Goal: Task Accomplishment & Management: Manage account settings

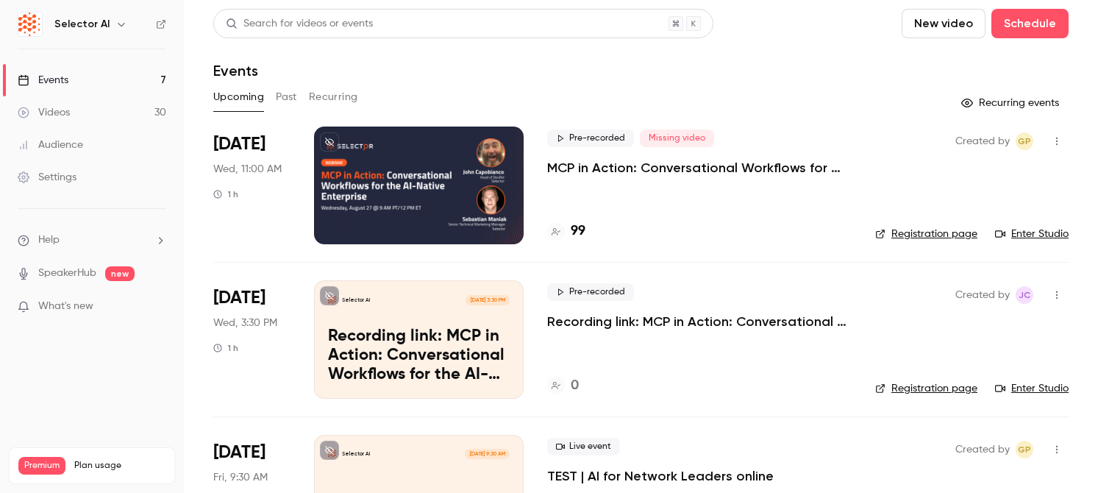
click at [292, 98] on button "Past" at bounding box center [286, 97] width 21 height 24
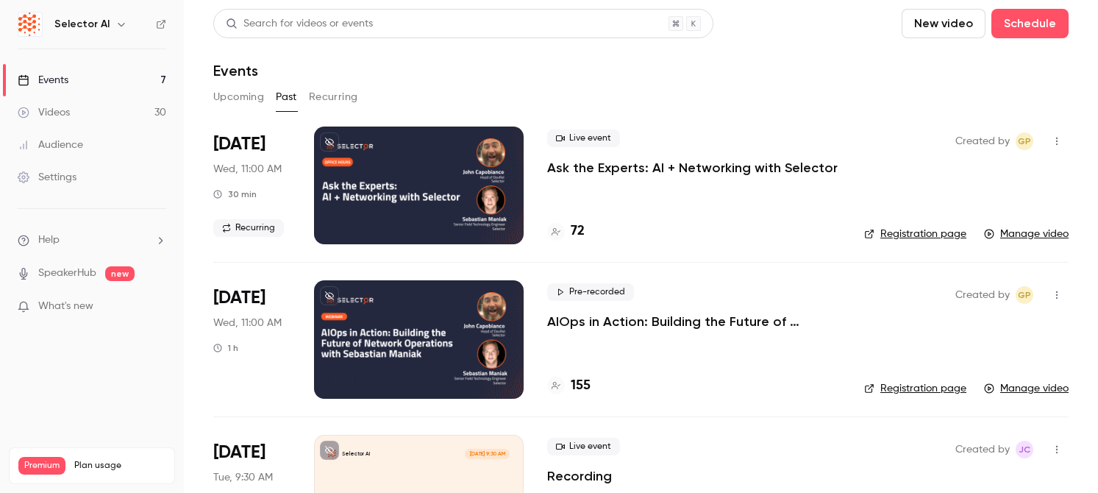
click at [241, 99] on button "Upcoming" at bounding box center [238, 97] width 51 height 24
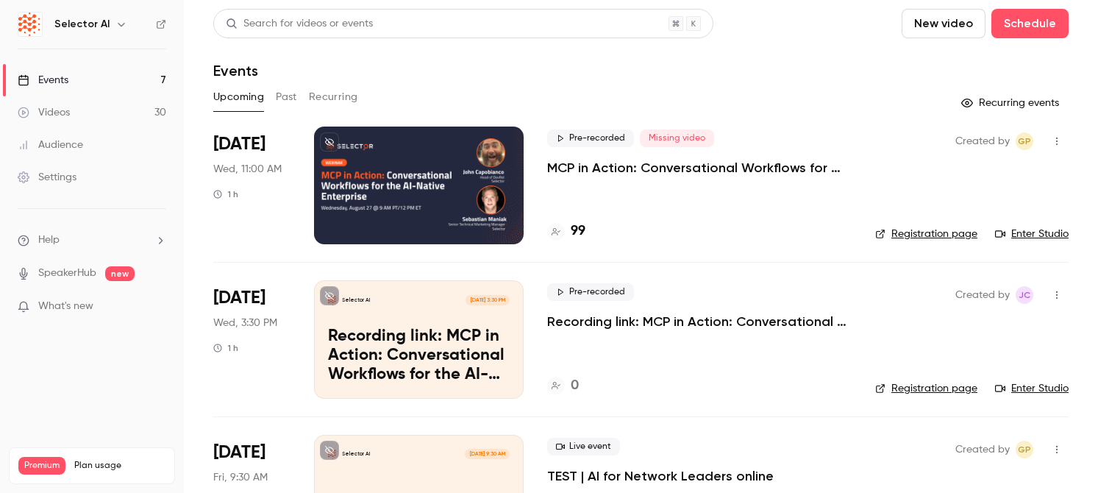
click at [1023, 235] on link "Enter Studio" at bounding box center [1032, 233] width 74 height 15
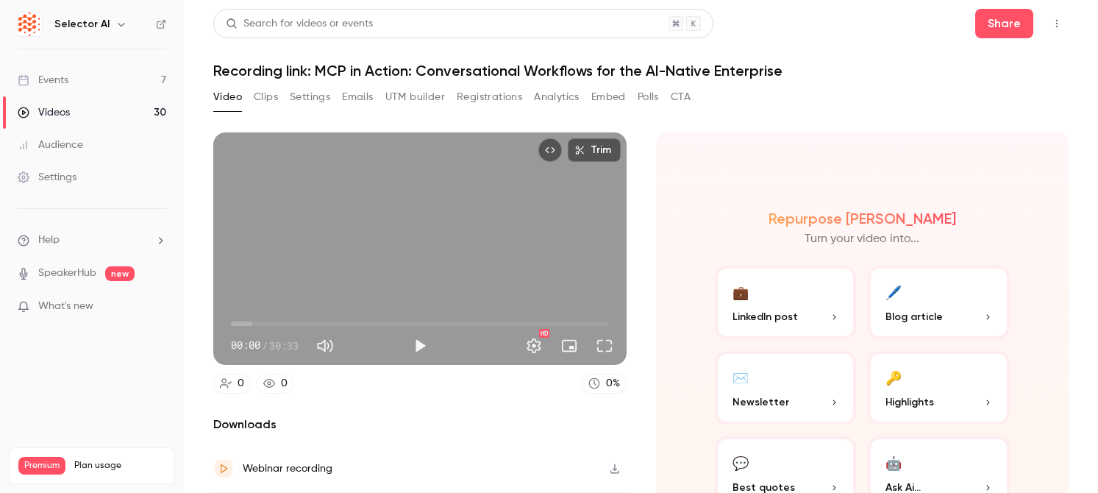
click at [586, 157] on button "Trim" at bounding box center [594, 150] width 53 height 24
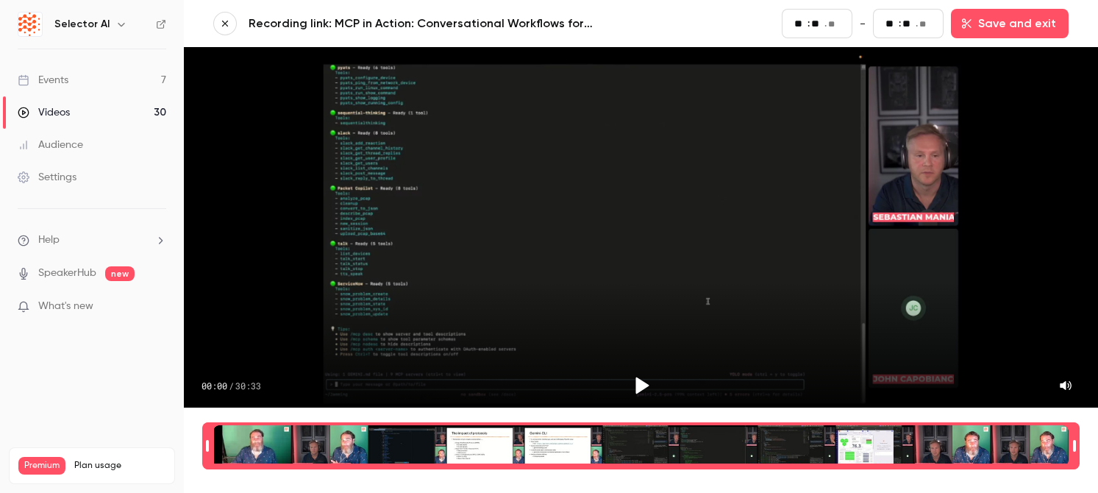
click at [210, 442] on div "Time range seconds start time" at bounding box center [207, 445] width 10 height 44
click at [636, 380] on icon "Play" at bounding box center [641, 385] width 13 height 17
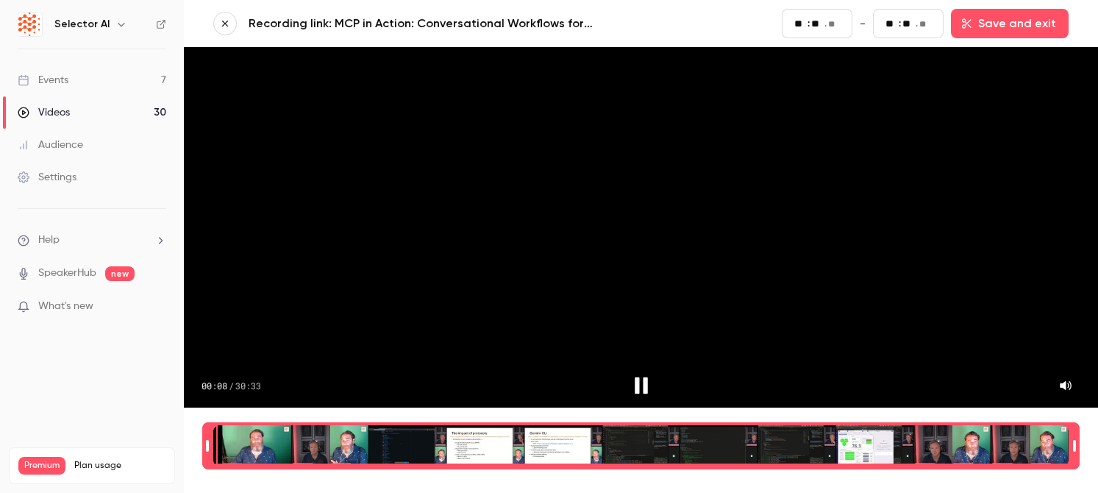
click at [638, 376] on icon "Pause" at bounding box center [641, 385] width 22 height 22
type input "*"
type input "**"
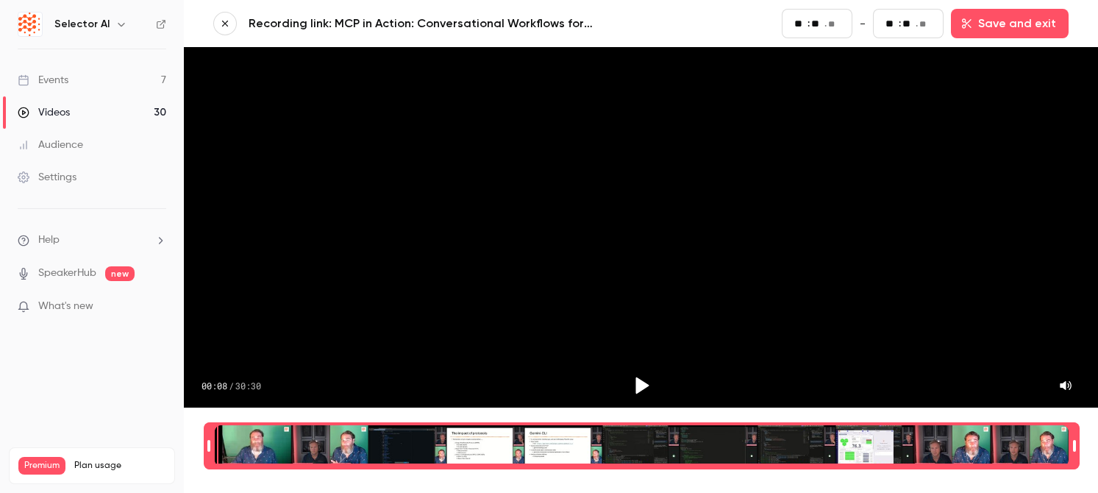
type input "**"
type input "*"
type input "**"
type input "*"
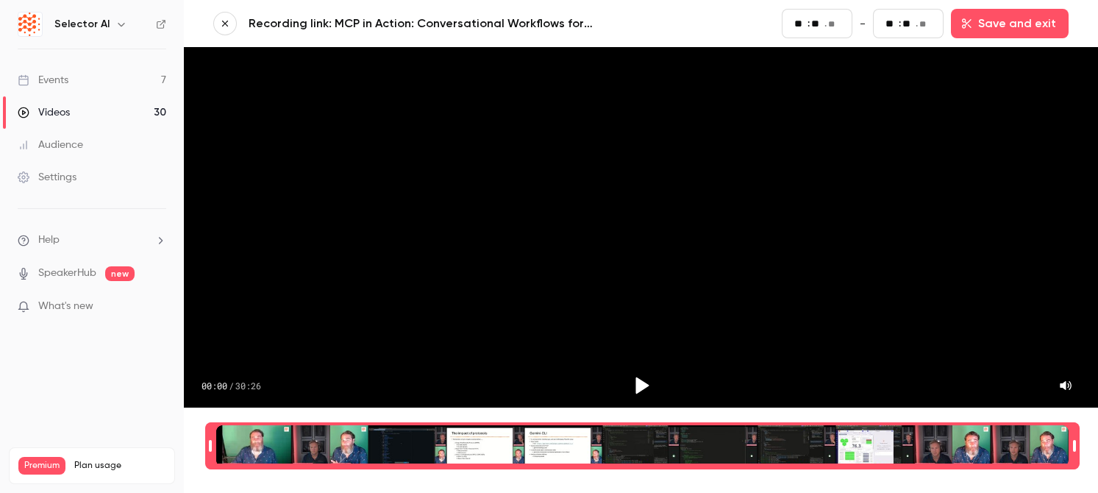
type input "**"
type input "*"
type input "**"
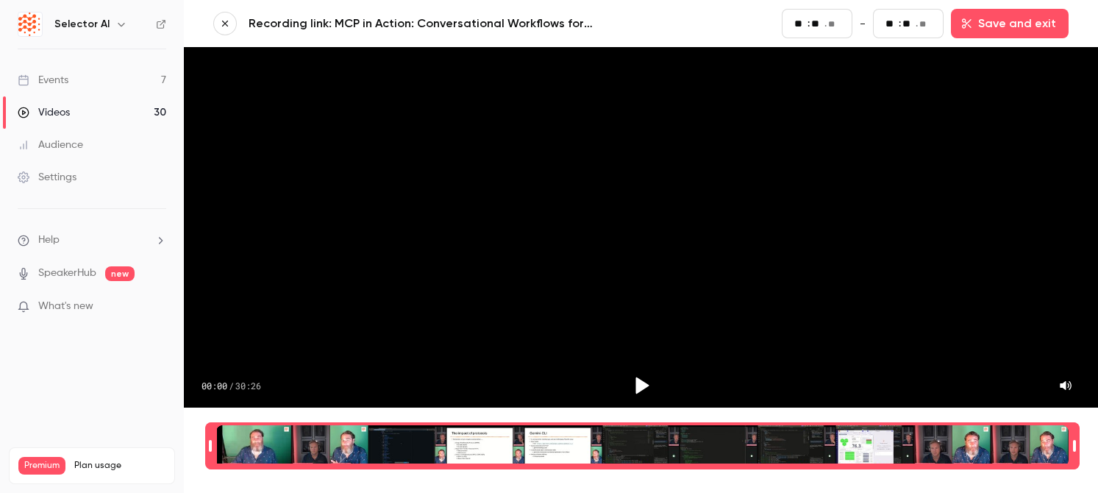
type input "*"
type input "**"
type input "*"
type input "**"
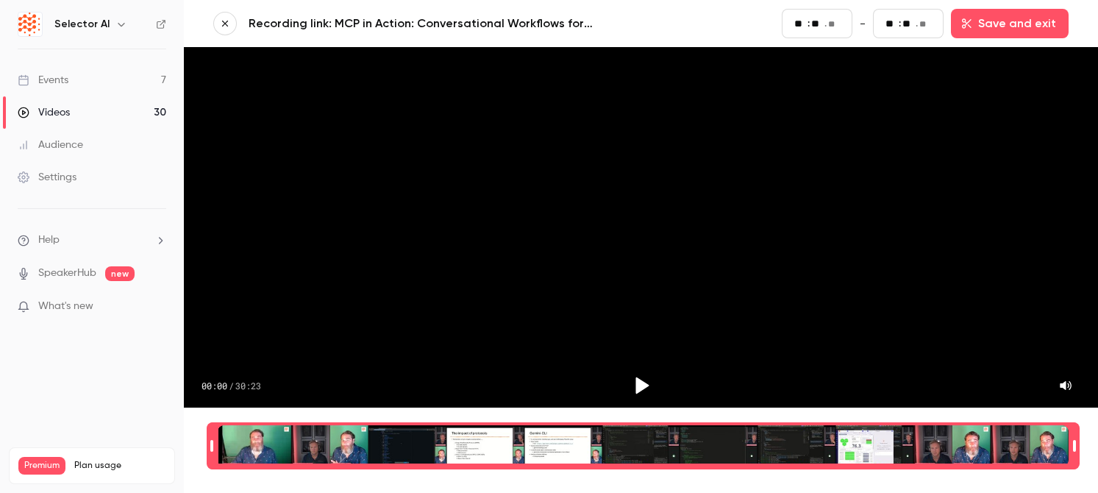
type input "**"
type input "*"
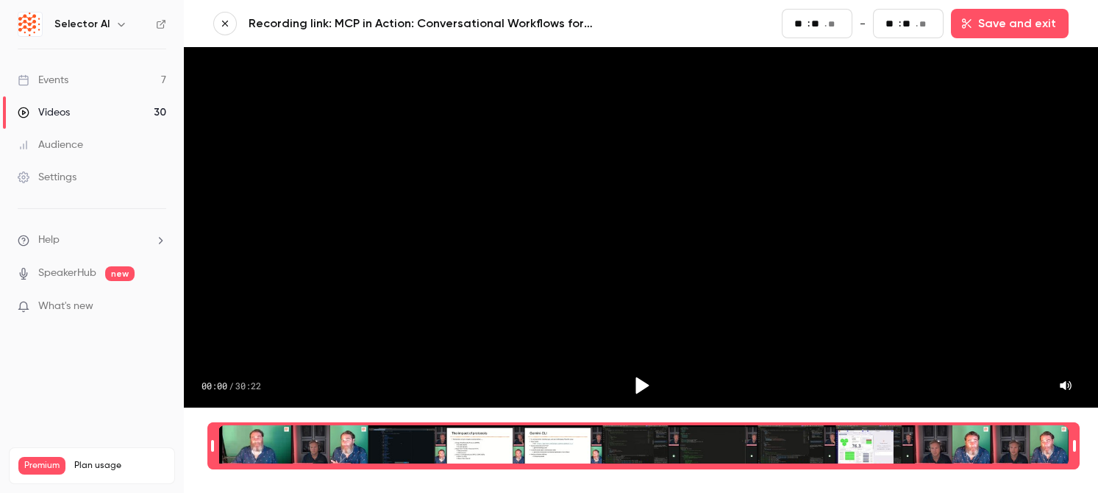
type input "**"
type input "*"
type input "**"
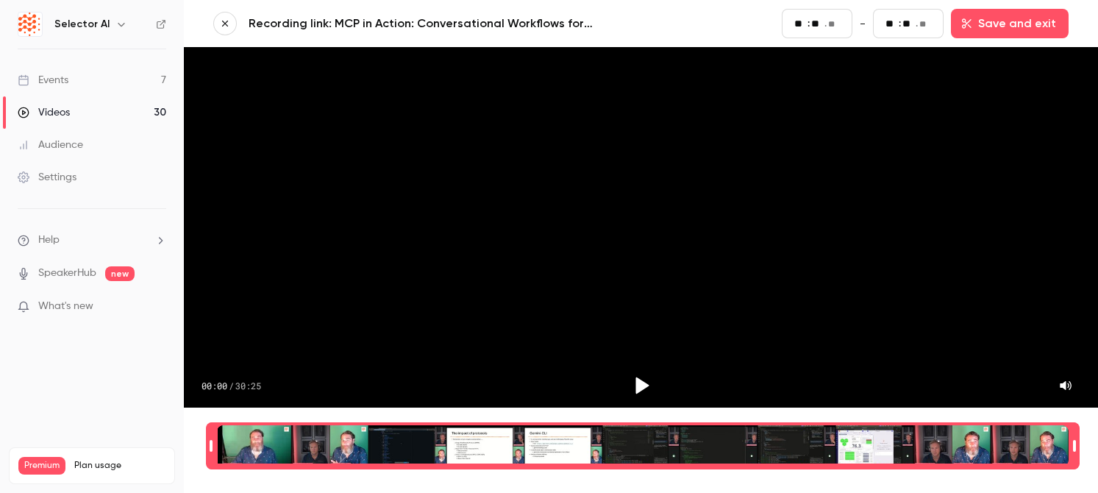
type input "*"
type input "**"
click at [210, 450] on div "Time range seconds start time" at bounding box center [209, 445] width 10 height 44
click at [635, 381] on icon "Play" at bounding box center [641, 385] width 13 height 17
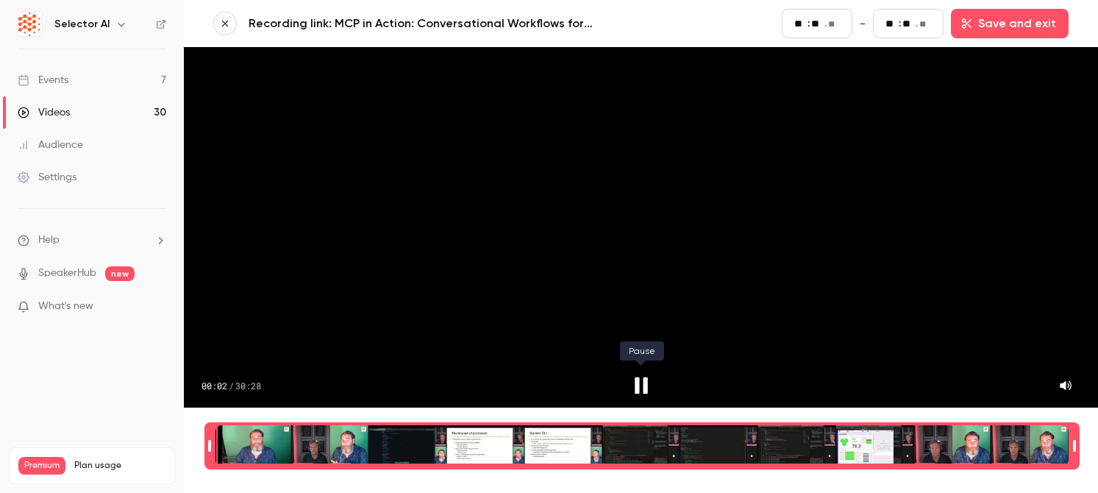
click at [637, 381] on icon "Pause" at bounding box center [641, 385] width 13 height 17
type input "*"
type input "**"
type input "*"
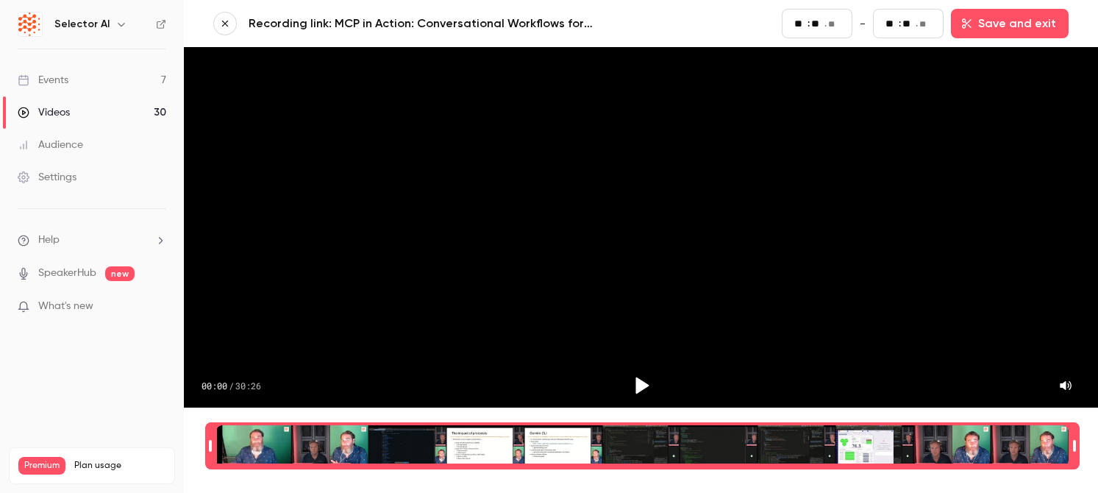
type input "**"
type input "*"
type input "**"
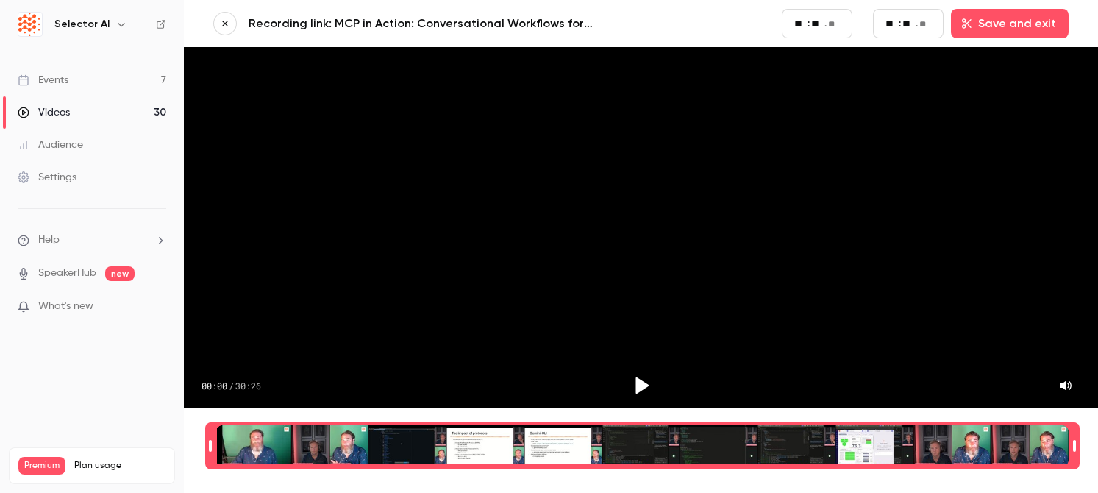
click at [207, 451] on div "Time range seconds start time" at bounding box center [210, 445] width 10 height 44
click at [648, 380] on icon "Play" at bounding box center [641, 385] width 22 height 22
click at [648, 380] on icon "Pause" at bounding box center [641, 385] width 22 height 22
click at [1077, 446] on div "Time range seconds end time" at bounding box center [1074, 445] width 10 height 44
click at [1004, 441] on div "Time range selector" at bounding box center [642, 445] width 852 height 41
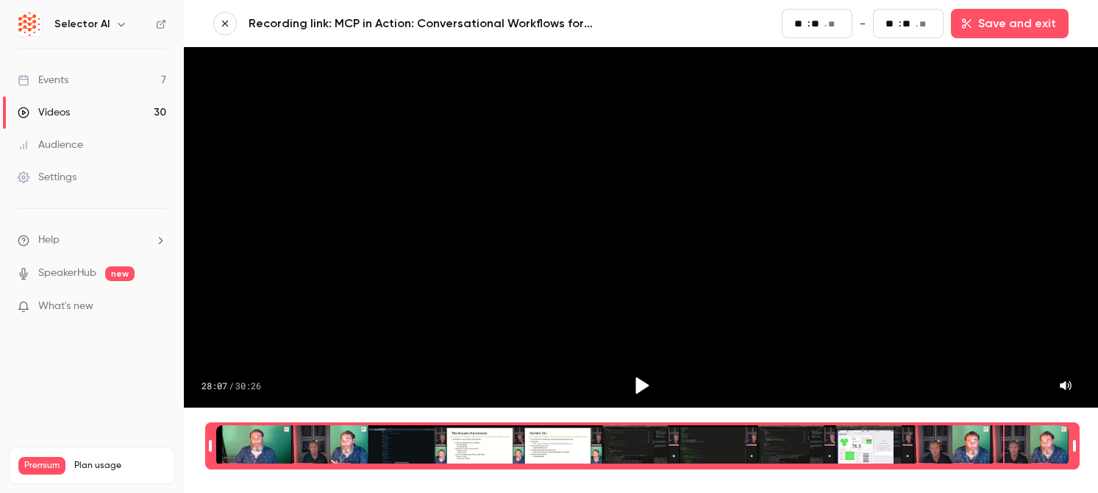
click at [1035, 436] on div "Time range selector" at bounding box center [642, 445] width 852 height 41
click at [1055, 437] on div "Time range selector" at bounding box center [642, 445] width 852 height 41
click at [1062, 437] on div "Time range selector" at bounding box center [642, 445] width 852 height 41
click at [632, 383] on icon "Play" at bounding box center [641, 385] width 22 height 22
click at [642, 397] on button "Pause" at bounding box center [640, 385] width 35 height 35
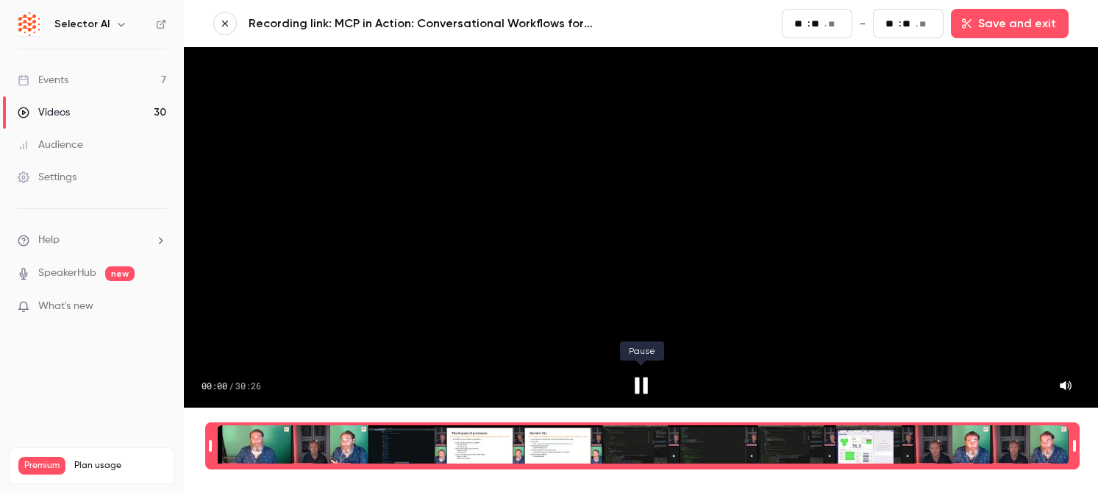
type input "*"
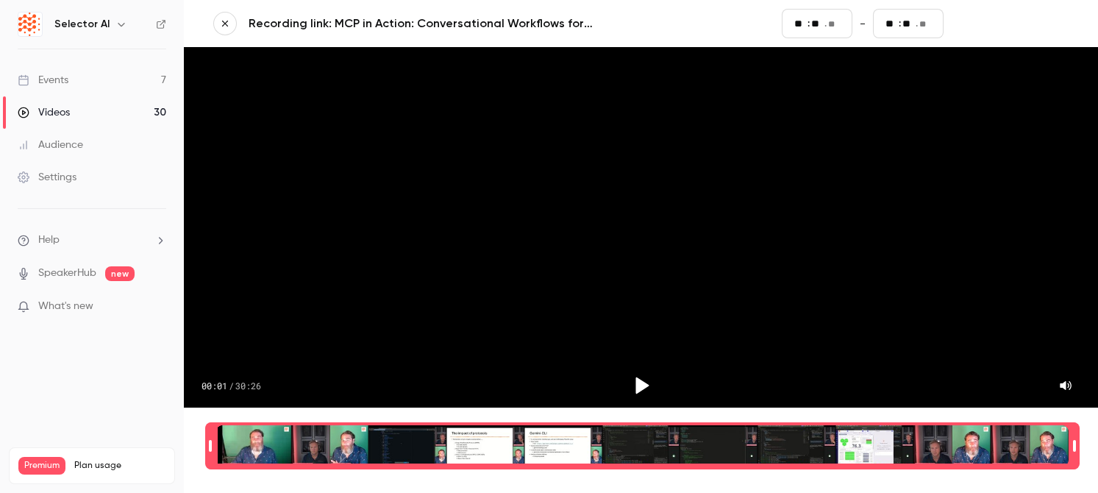
click at [997, 28] on button "Save and exit" at bounding box center [1010, 23] width 118 height 29
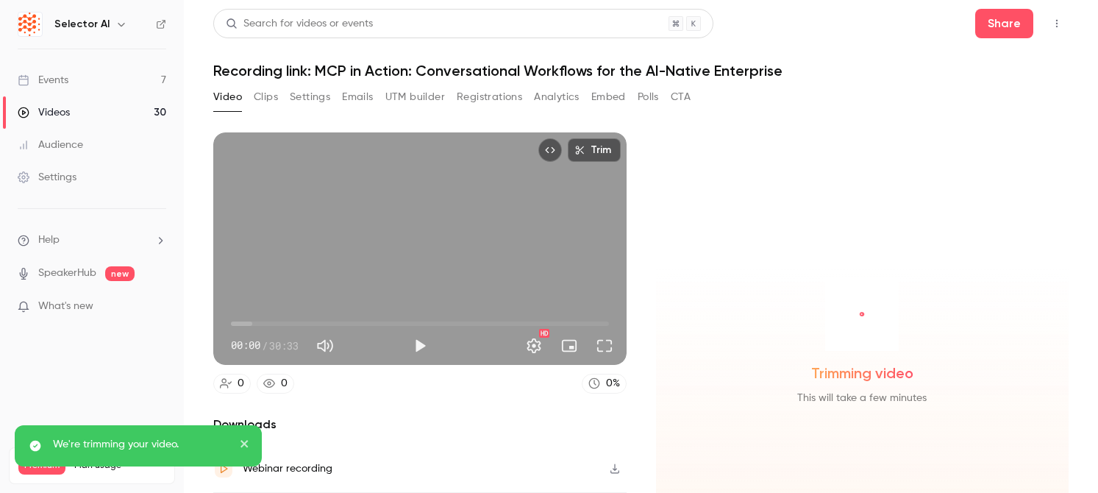
scroll to position [95, 0]
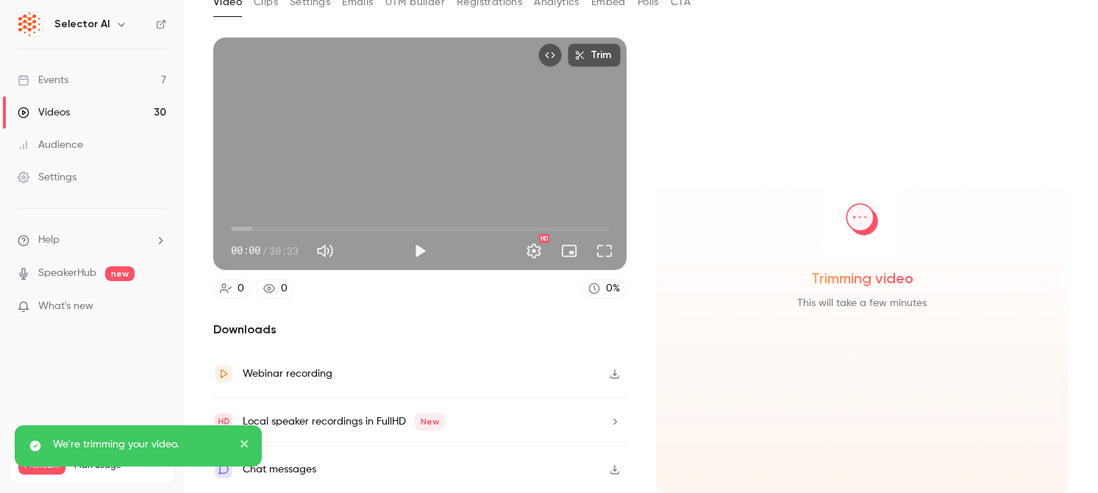
click at [615, 375] on icon "button" at bounding box center [614, 373] width 9 height 10
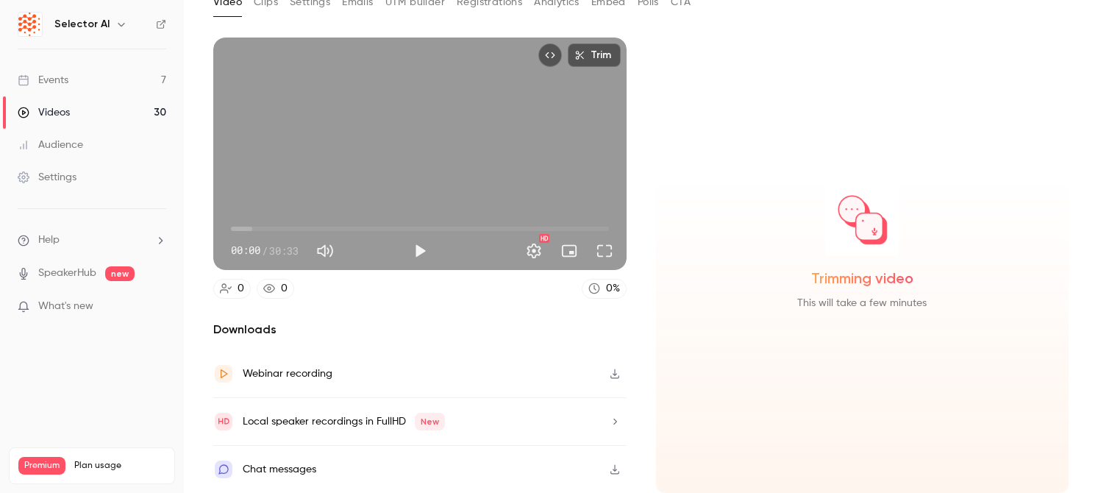
click at [80, 74] on link "Events 7" at bounding box center [92, 80] width 184 height 32
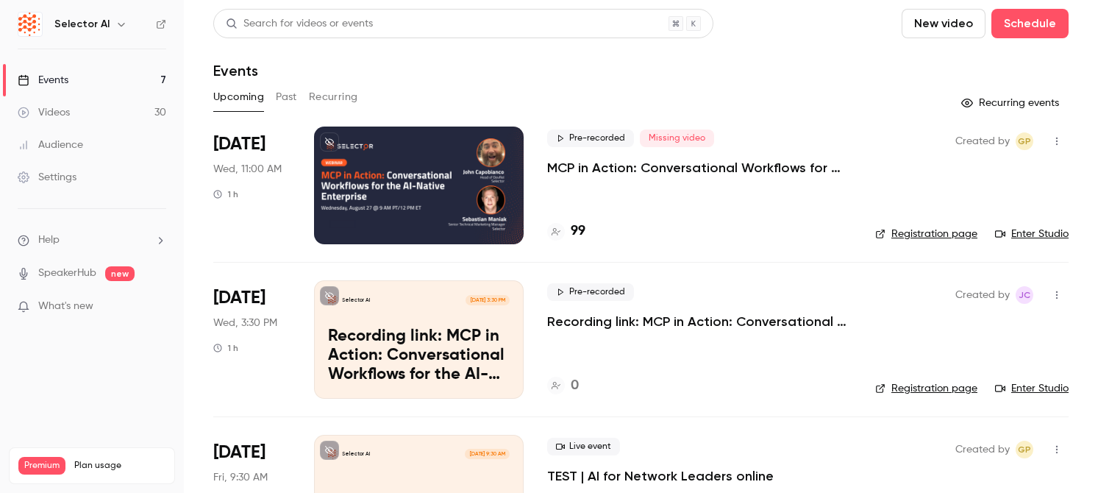
click at [354, 222] on div at bounding box center [419, 185] width 210 height 118
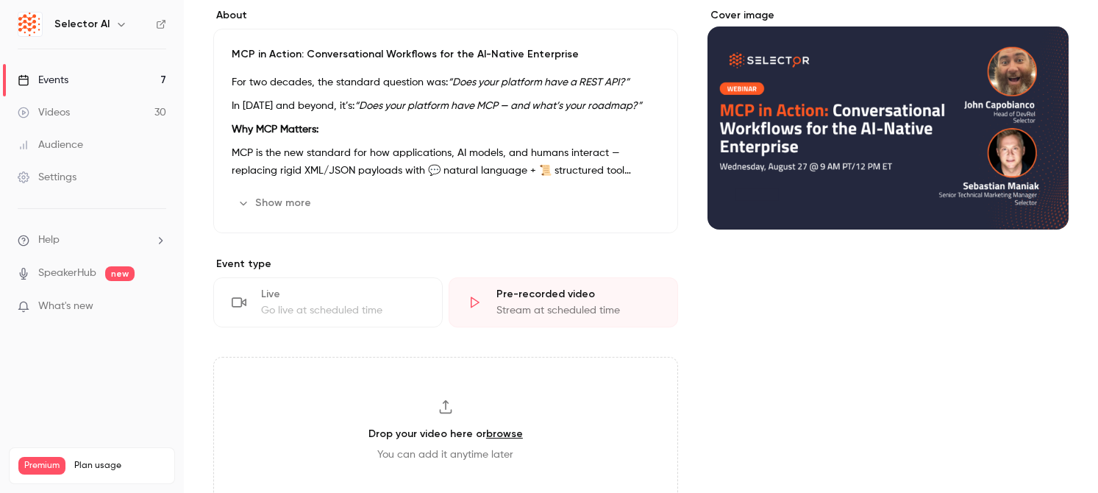
scroll to position [124, 0]
click at [453, 398] on div "Drop your video here or browse You can add it anytime later" at bounding box center [445, 430] width 465 height 147
type input "**********"
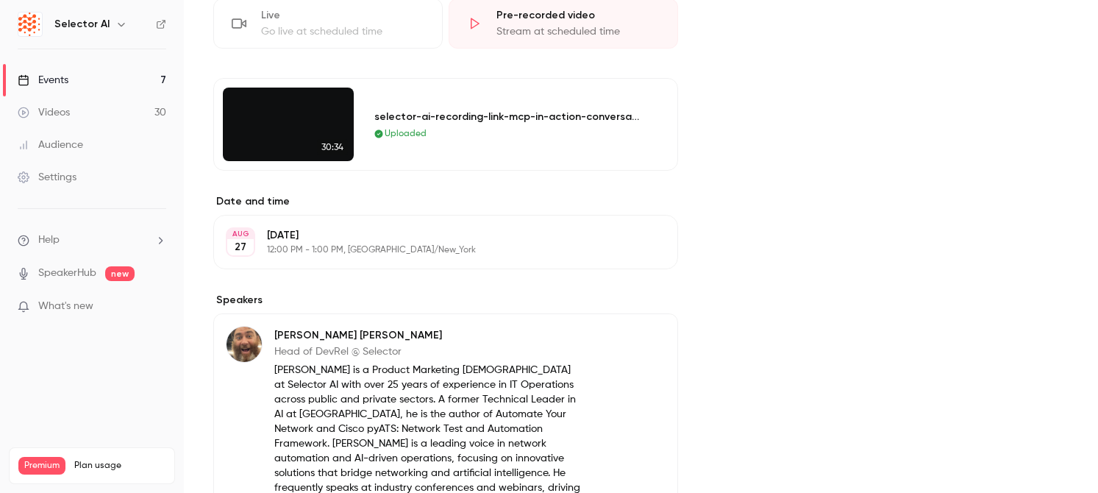
scroll to position [0, 0]
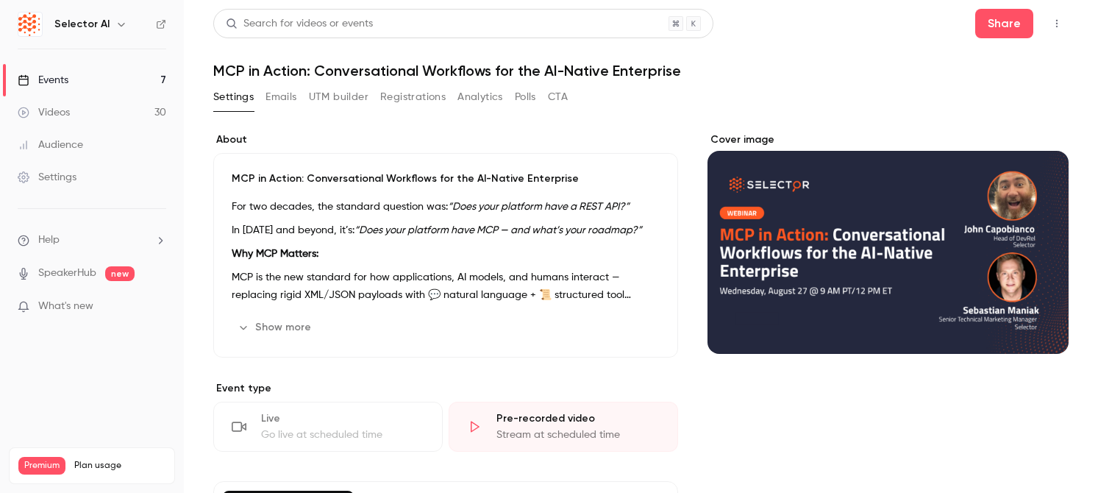
click at [107, 82] on link "Events 7" at bounding box center [92, 80] width 184 height 32
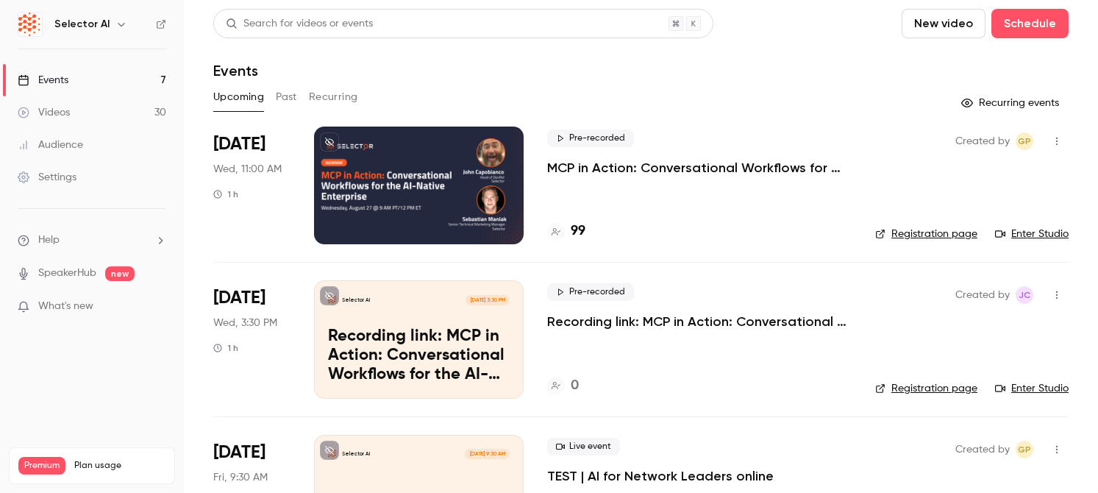
click at [289, 98] on button "Past" at bounding box center [286, 97] width 21 height 24
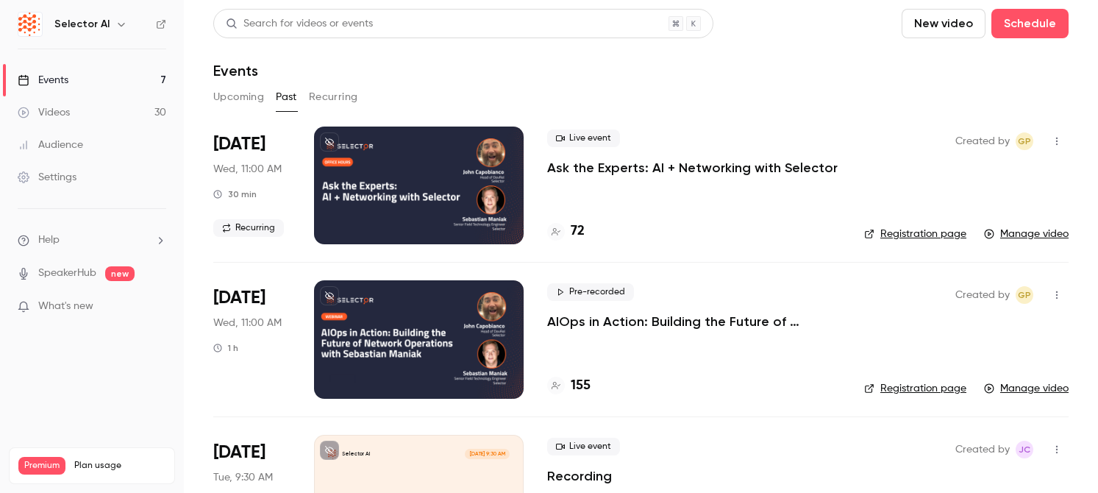
click at [234, 99] on button "Upcoming" at bounding box center [238, 97] width 51 height 24
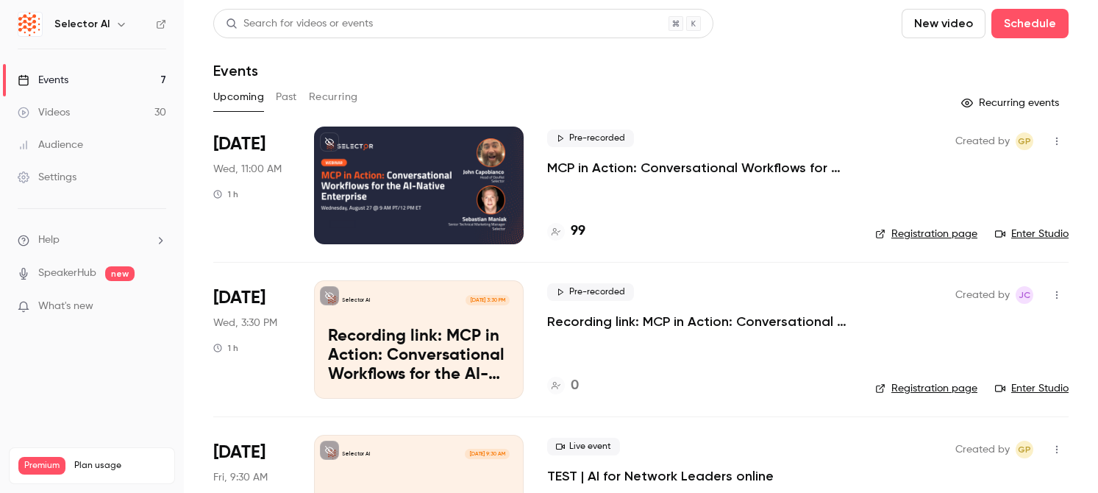
click at [336, 352] on p "Recording link: MCP in Action: Conversational Workflows for the AI-Native Enter…" at bounding box center [419, 355] width 182 height 57
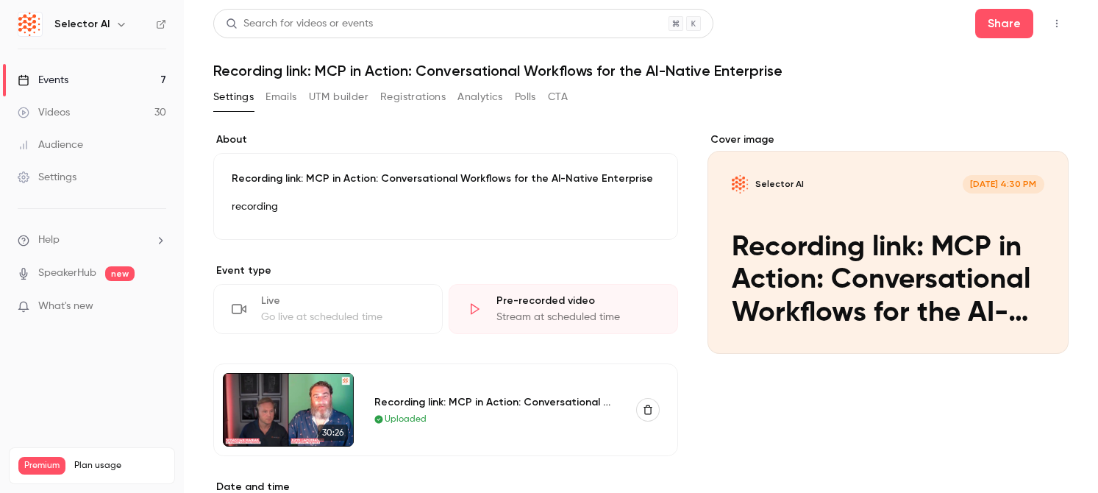
click at [144, 84] on link "Events 7" at bounding box center [92, 80] width 184 height 32
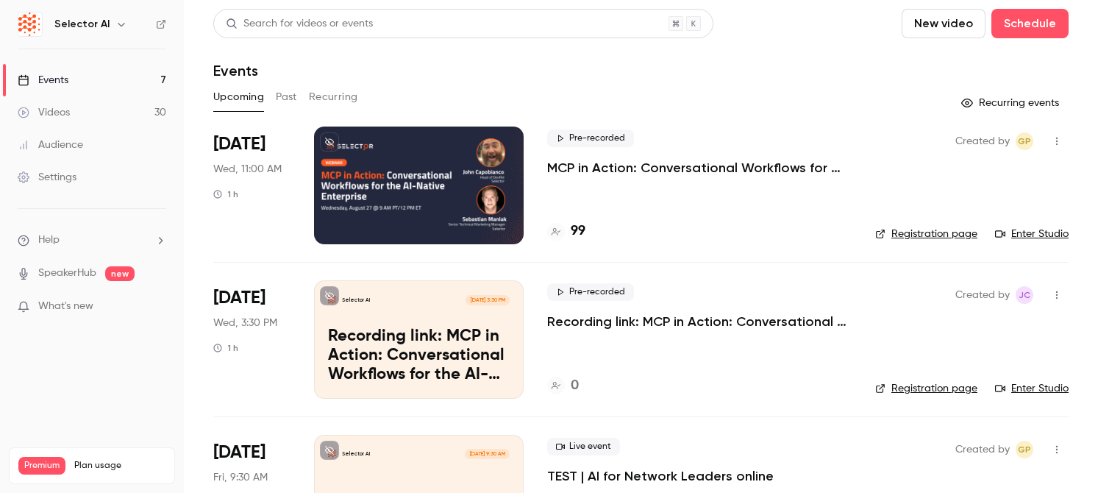
click at [388, 168] on div at bounding box center [419, 185] width 210 height 118
click at [404, 337] on p "Recording link: MCP in Action: Conversational Workflows for the AI-Native Enter…" at bounding box center [419, 355] width 182 height 57
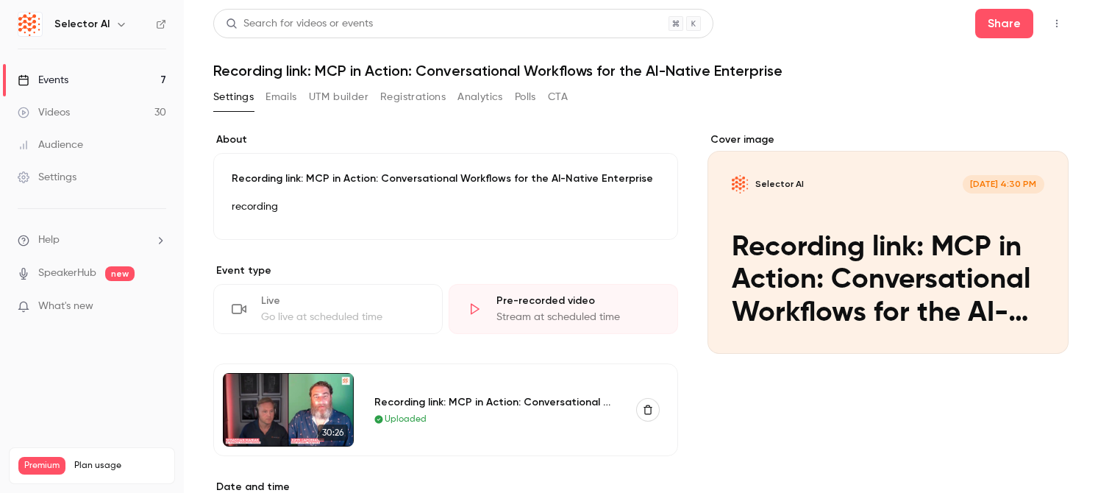
click at [475, 96] on button "Analytics" at bounding box center [480, 97] width 46 height 24
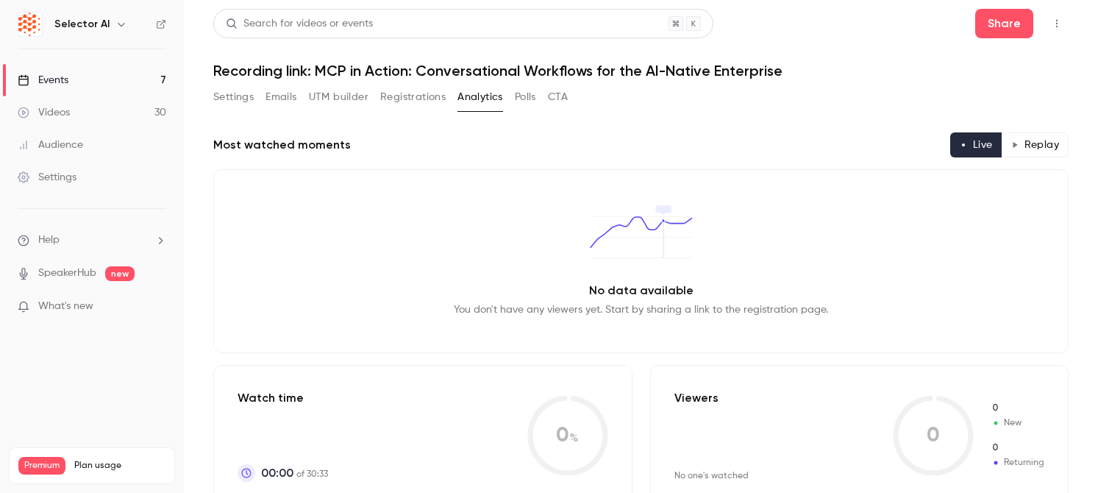
click at [239, 98] on button "Settings" at bounding box center [233, 97] width 40 height 24
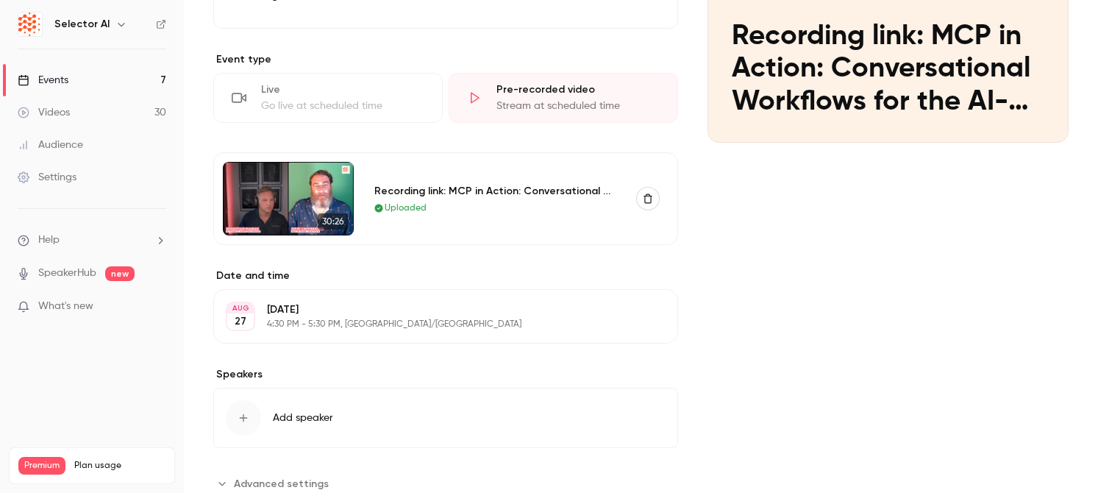
scroll to position [217, 0]
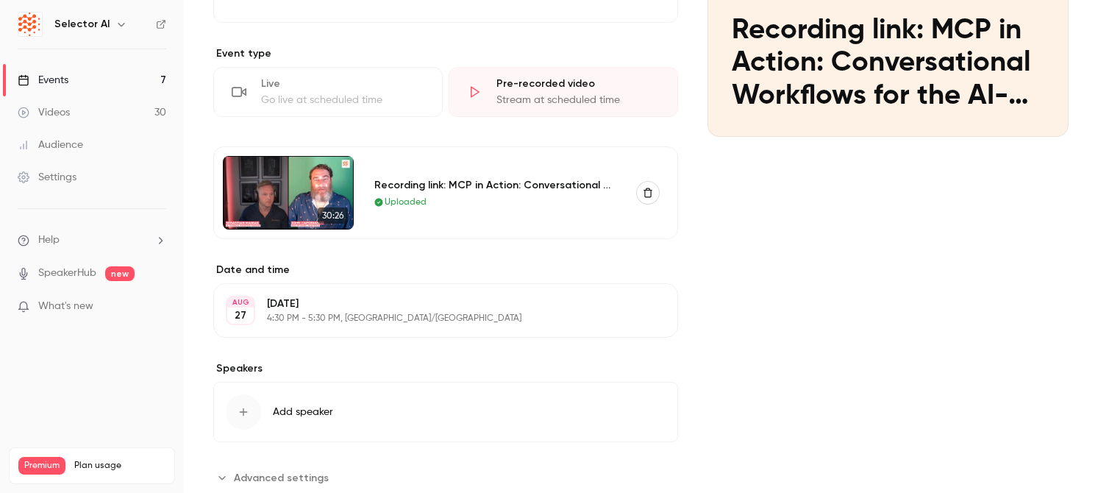
click at [356, 304] on p "[DATE]" at bounding box center [433, 303] width 333 height 15
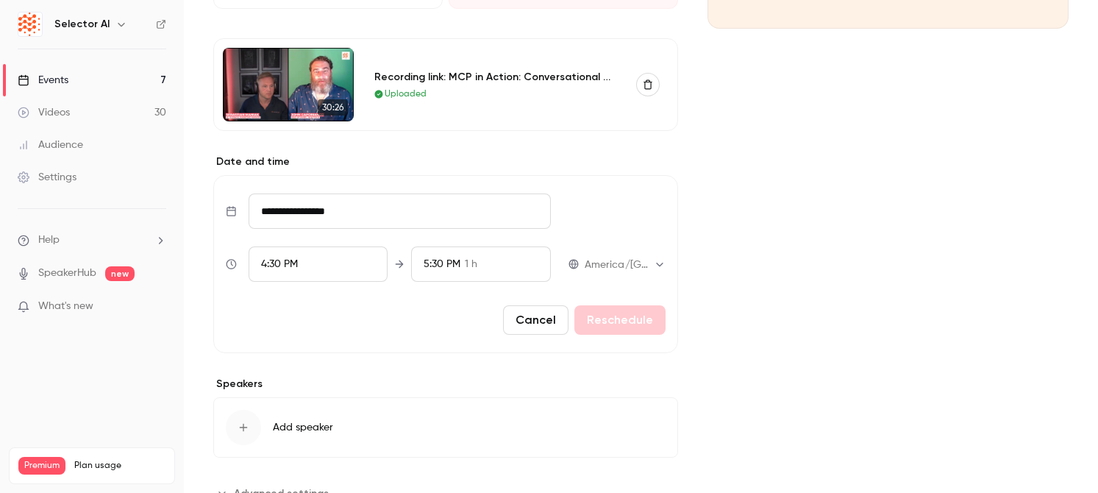
click at [554, 315] on button "Cancel" at bounding box center [535, 319] width 65 height 29
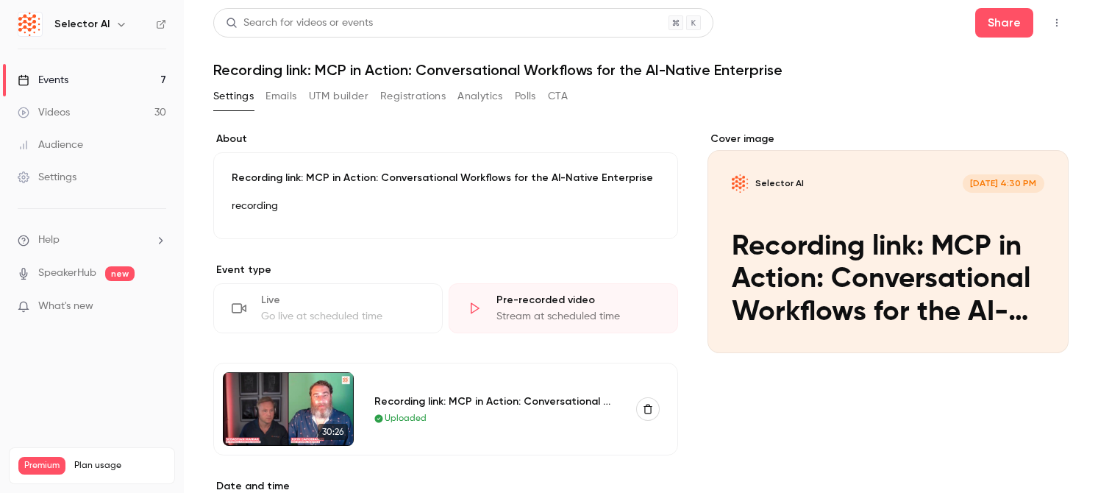
scroll to position [257, 0]
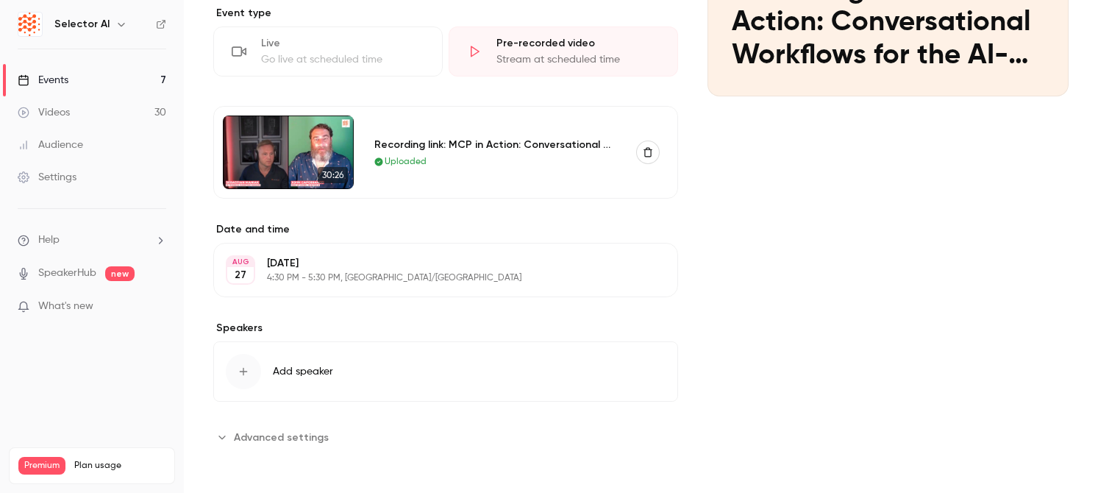
click at [275, 440] on span "Advanced settings" at bounding box center [281, 436] width 95 height 15
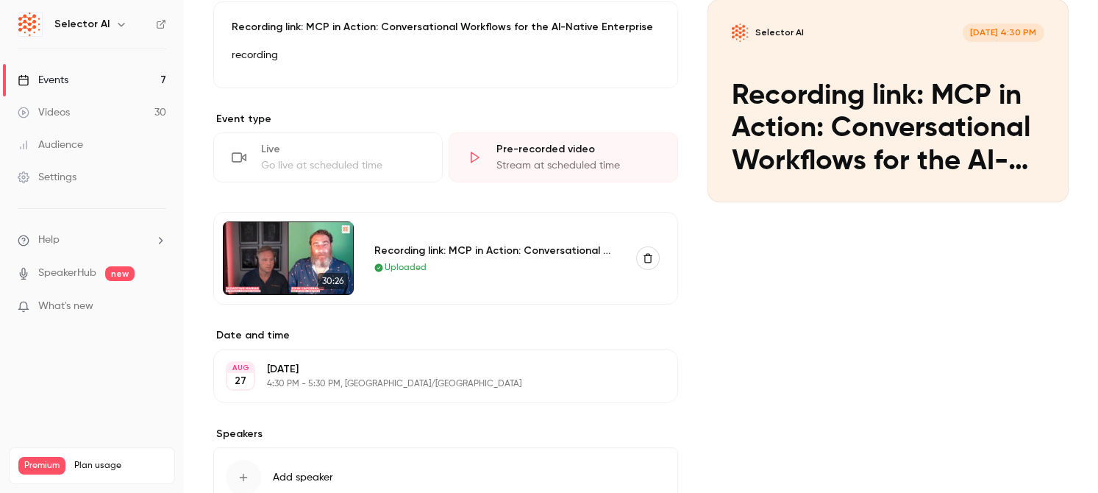
scroll to position [0, 0]
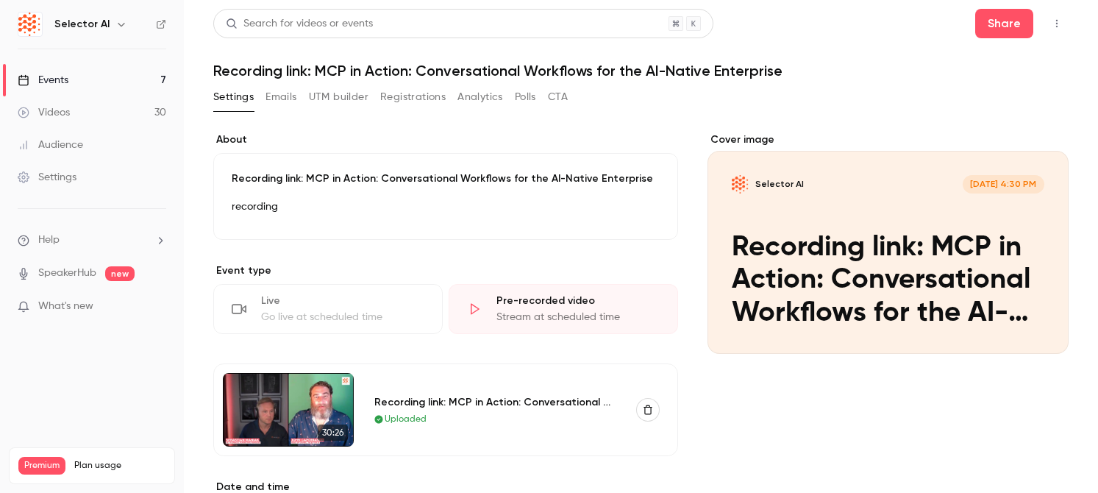
click at [560, 96] on button "CTA" at bounding box center [558, 97] width 20 height 24
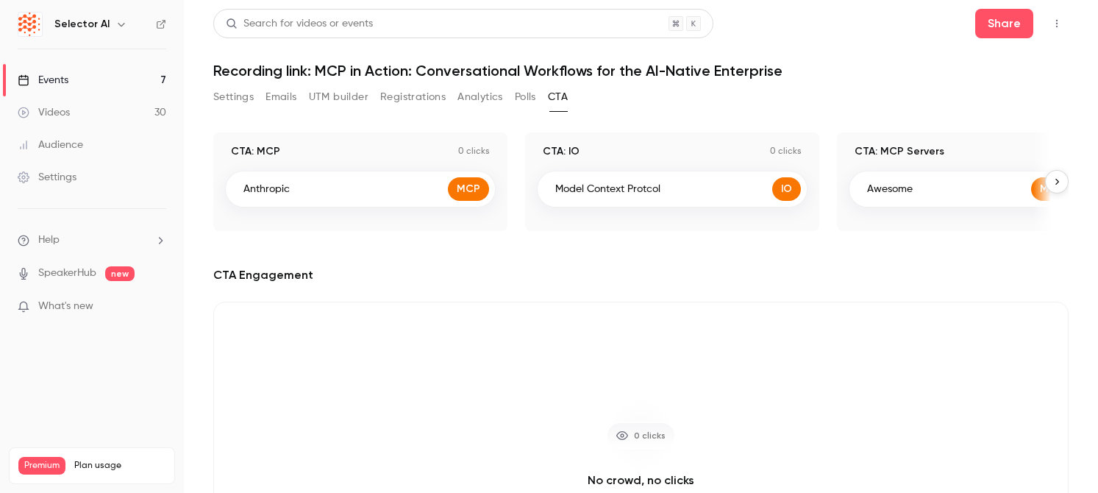
click at [392, 195] on div "Anthropic MCP" at bounding box center [360, 189] width 271 height 37
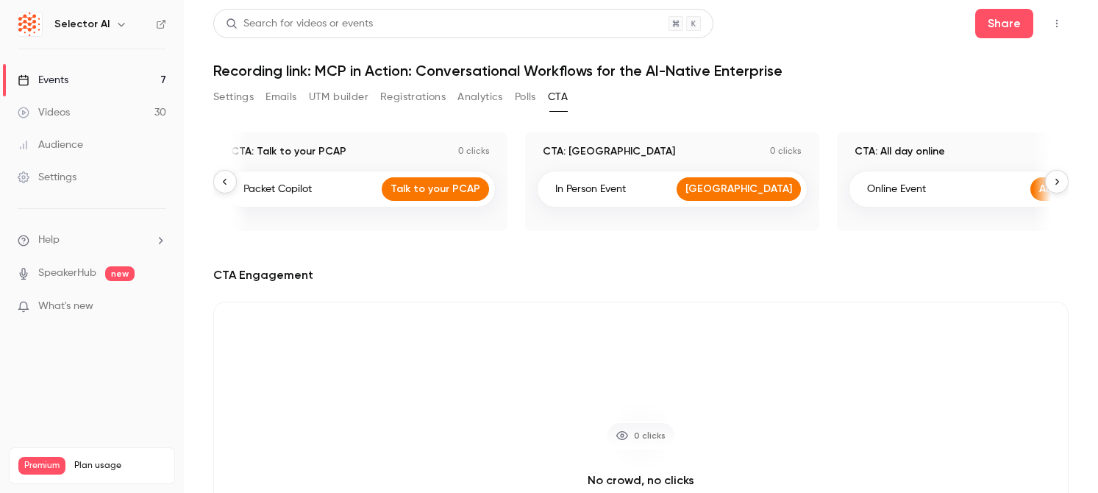
scroll to position [0, 935]
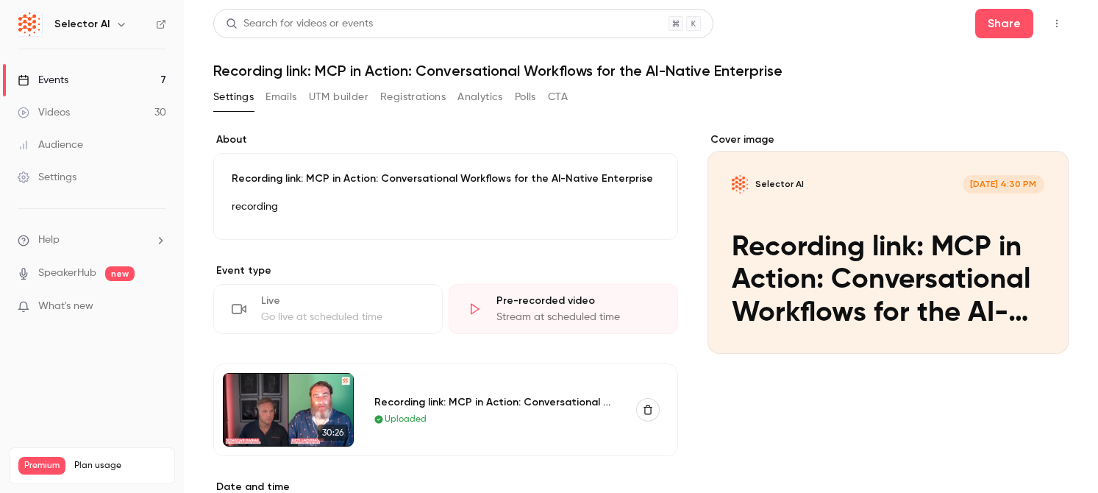
click at [560, 98] on button "CTA" at bounding box center [558, 97] width 20 height 24
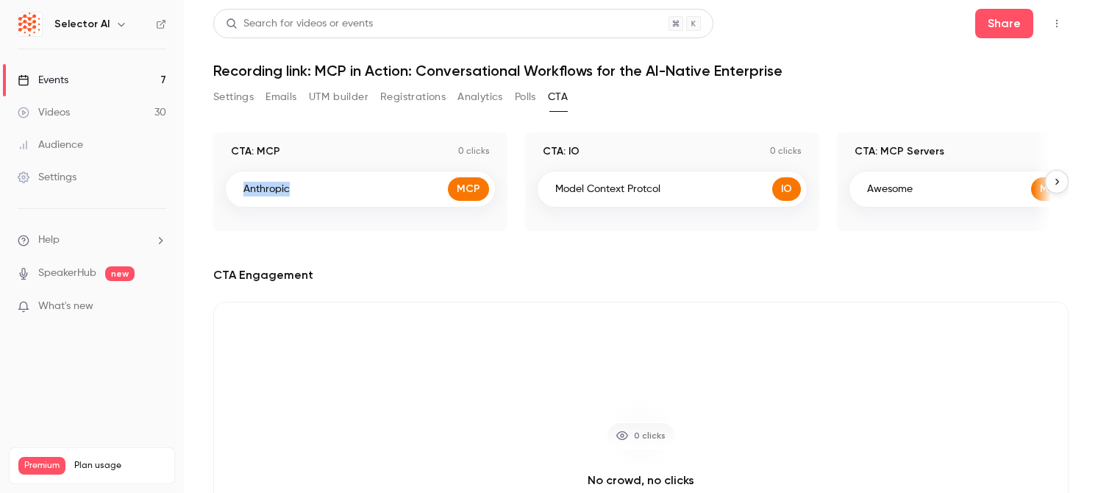
drag, startPoint x: 290, startPoint y: 187, endPoint x: 244, endPoint y: 185, distance: 45.6
click at [244, 185] on div "Anthropic MCP" at bounding box center [360, 189] width 271 height 37
copy p "Anthropic"
drag, startPoint x: 681, startPoint y: 187, endPoint x: 541, endPoint y: 187, distance: 139.7
click at [541, 187] on div "Model Context Protcol IO" at bounding box center [672, 189] width 271 height 37
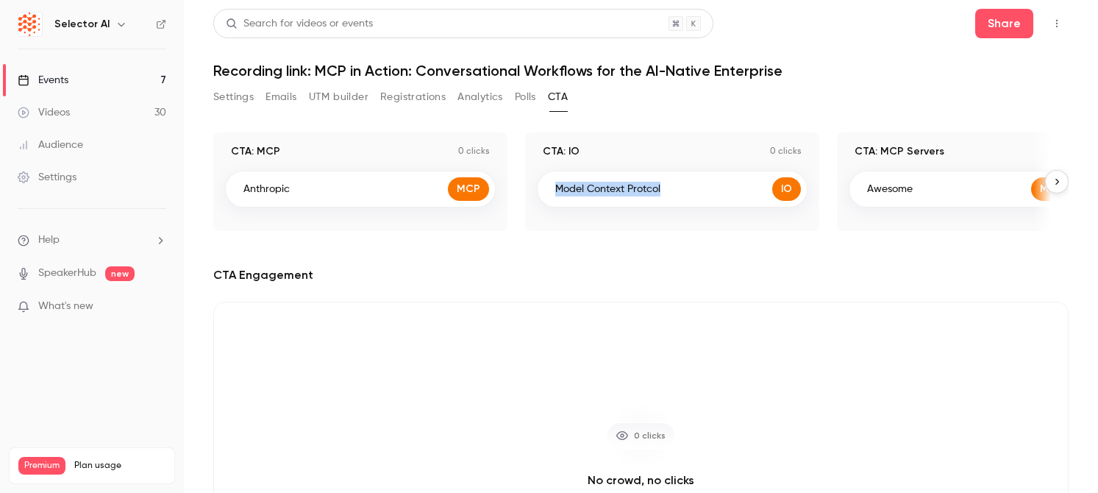
copy p "Model Context Protcol"
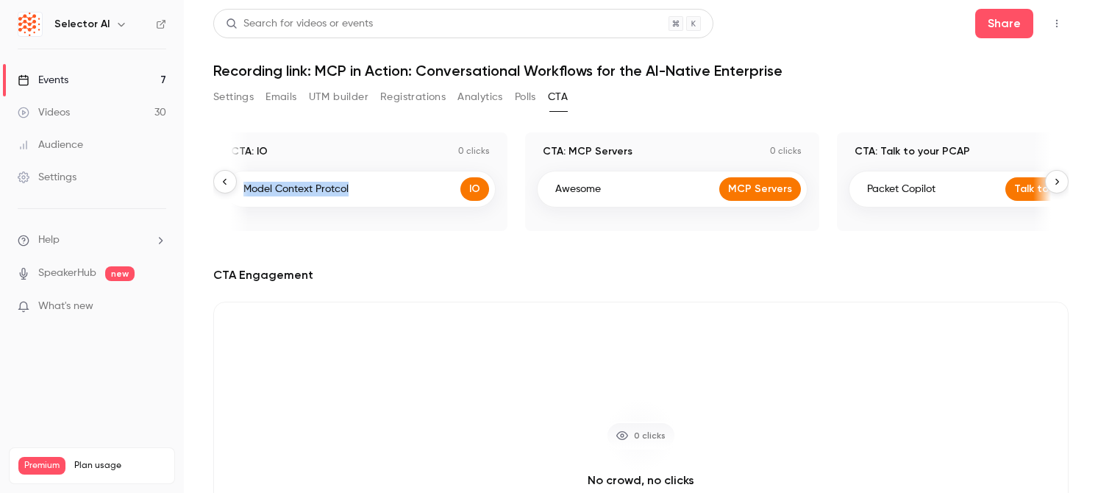
scroll to position [0, 312]
click at [763, 194] on link "MCP Servers" at bounding box center [760, 189] width 82 height 24
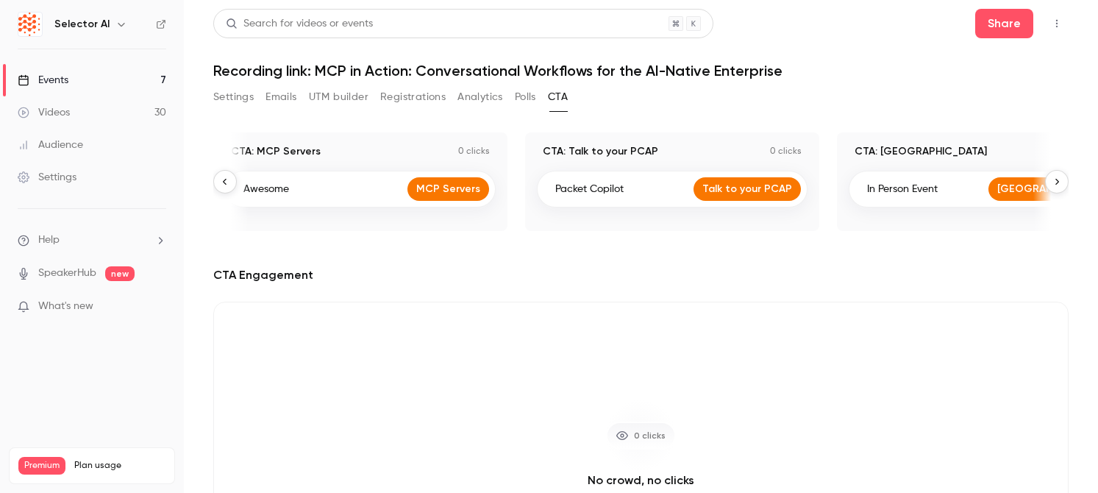
scroll to position [0, 623]
drag, startPoint x: 629, startPoint y: 193, endPoint x: 554, endPoint y: 192, distance: 74.3
click at [554, 192] on div "Packet Copilot Talk to your PCAP" at bounding box center [672, 189] width 271 height 37
drag, startPoint x: 657, startPoint y: 150, endPoint x: 569, endPoint y: 151, distance: 87.5
click at [569, 151] on div "CTA: Talk to your PCAP 0 clicks" at bounding box center [672, 151] width 271 height 15
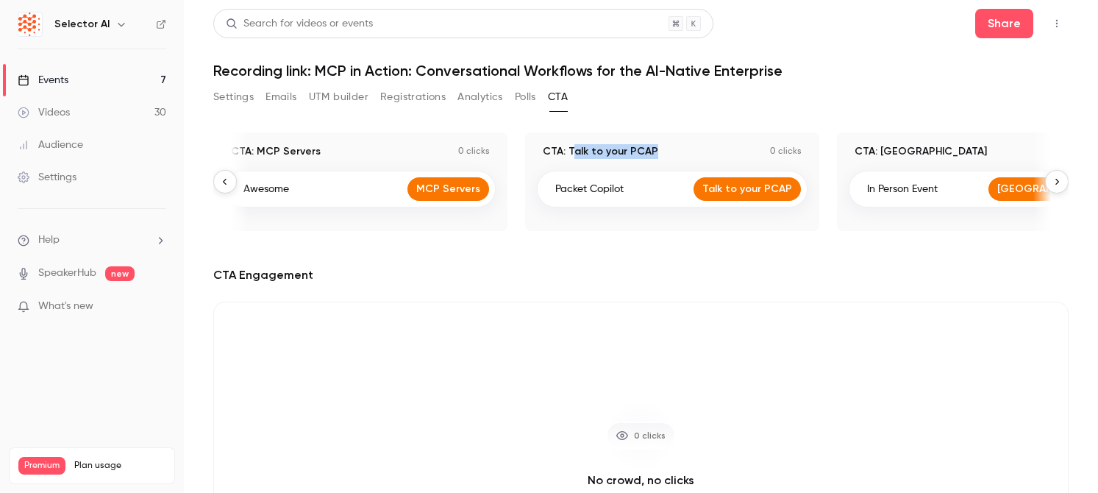
copy p "alk to your PCAP"
click at [435, 181] on link "MCP Servers" at bounding box center [448, 189] width 82 height 24
click at [225, 179] on icon "button" at bounding box center [225, 181] width 10 height 10
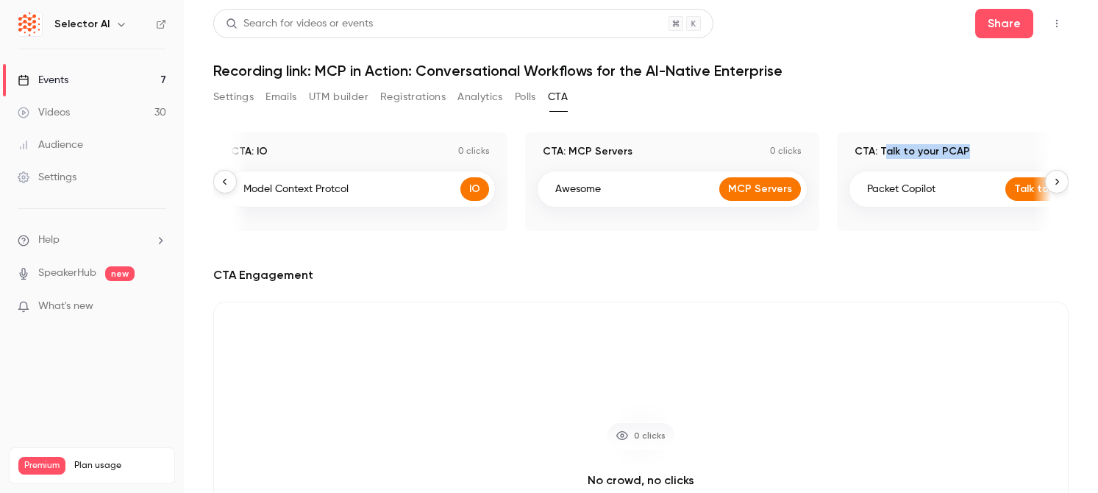
scroll to position [0, 312]
click at [430, 187] on div "Model Context Protcol IO" at bounding box center [360, 189] width 271 height 37
click at [478, 192] on link "IO" at bounding box center [474, 189] width 29 height 24
click at [749, 187] on link "MCP Servers" at bounding box center [760, 189] width 82 height 24
click at [229, 189] on button "button" at bounding box center [225, 182] width 24 height 24
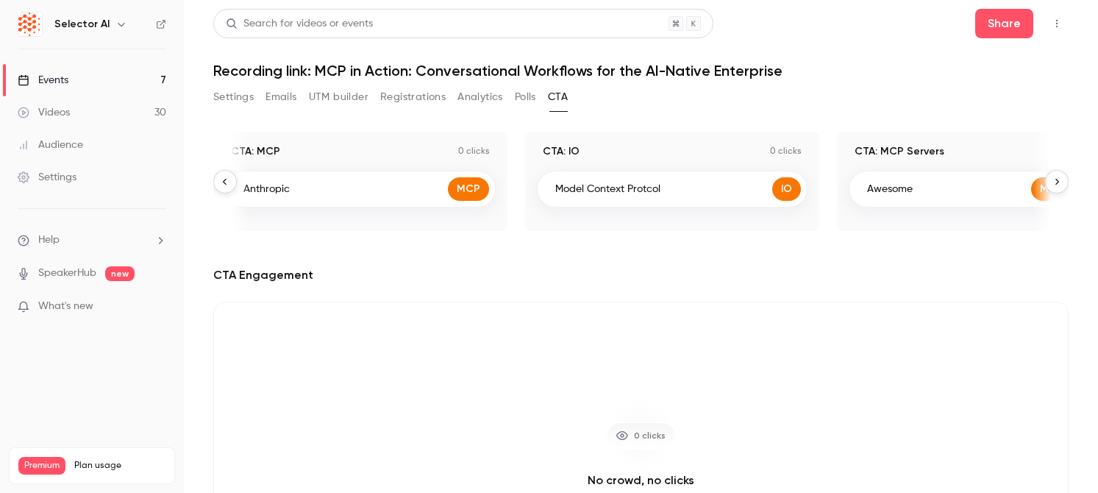
scroll to position [0, 0]
click at [474, 190] on link "MCP" at bounding box center [468, 189] width 41 height 24
